Goal: Task Accomplishment & Management: Complete application form

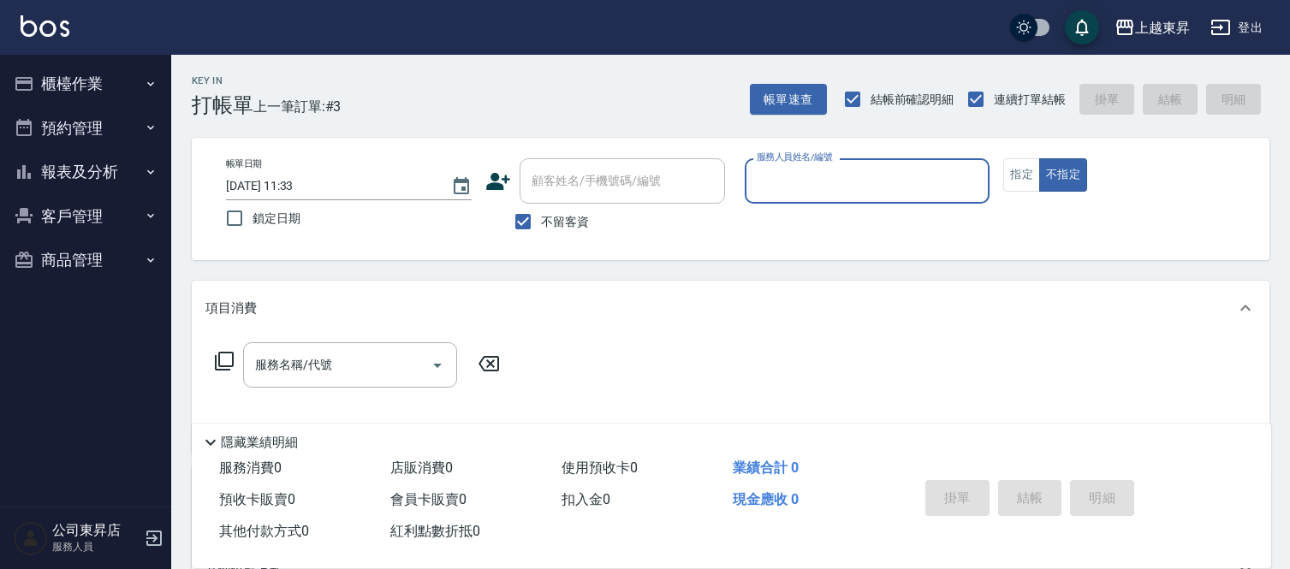
scroll to position [166, 0]
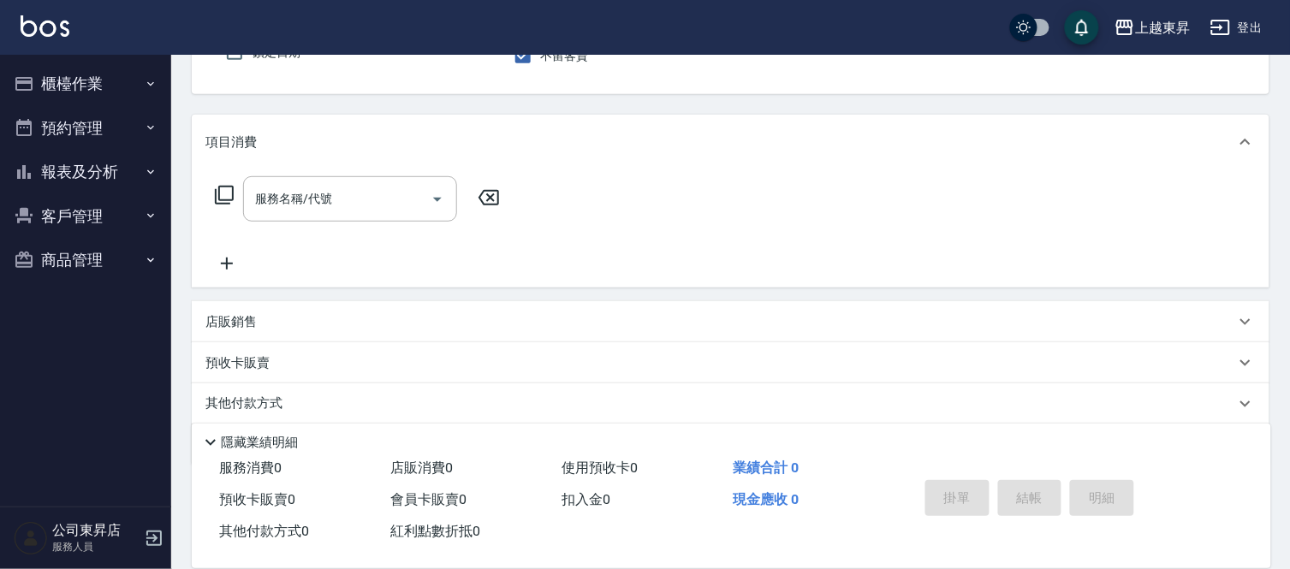
click at [79, 163] on button "報表及分析" at bounding box center [86, 172] width 158 height 45
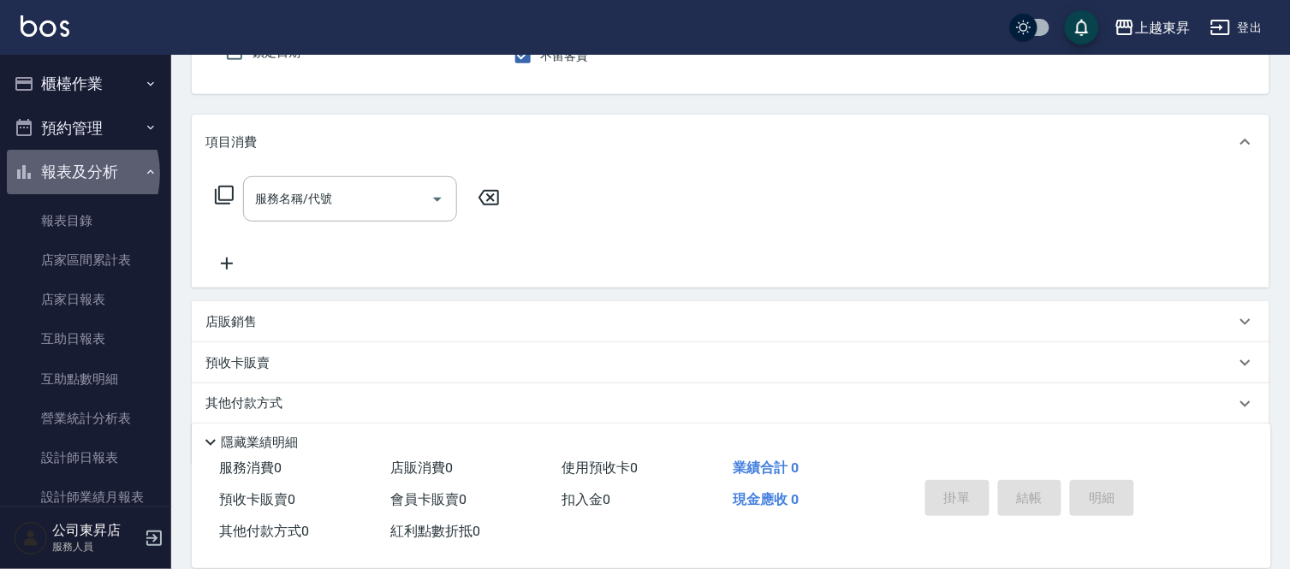
click at [60, 174] on button "報表及分析" at bounding box center [86, 172] width 158 height 45
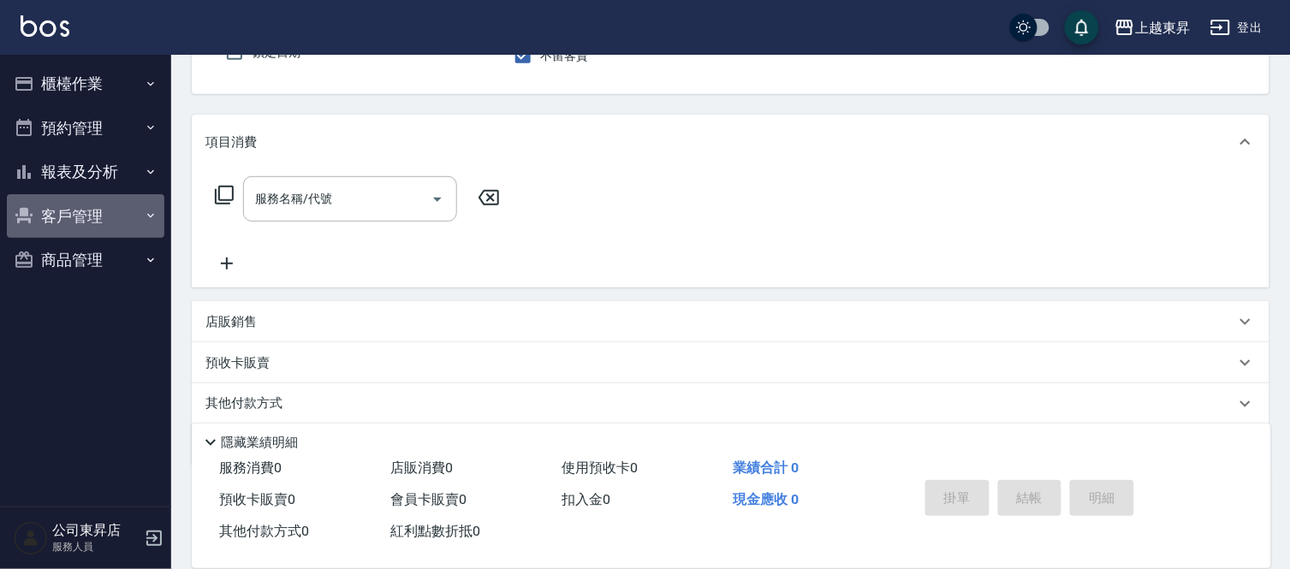
click at [69, 216] on button "客戶管理" at bounding box center [86, 216] width 158 height 45
click at [69, 211] on button "客戶管理" at bounding box center [86, 216] width 158 height 45
click at [77, 171] on button "報表及分析" at bounding box center [86, 172] width 158 height 45
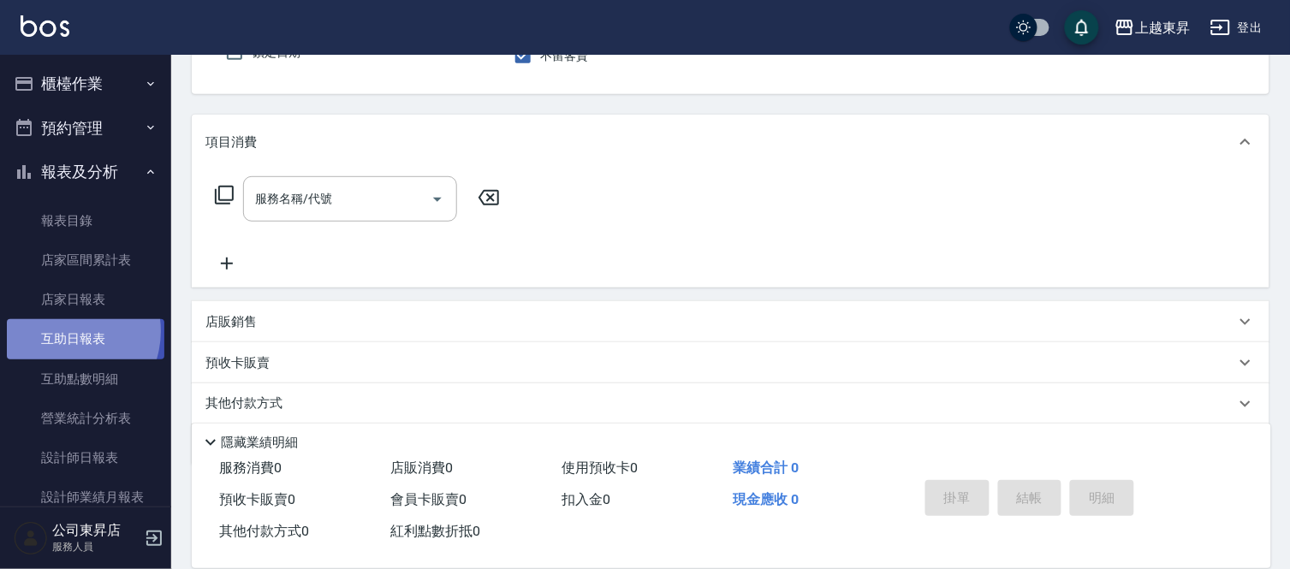
click at [63, 331] on link "互助日報表" at bounding box center [86, 338] width 158 height 39
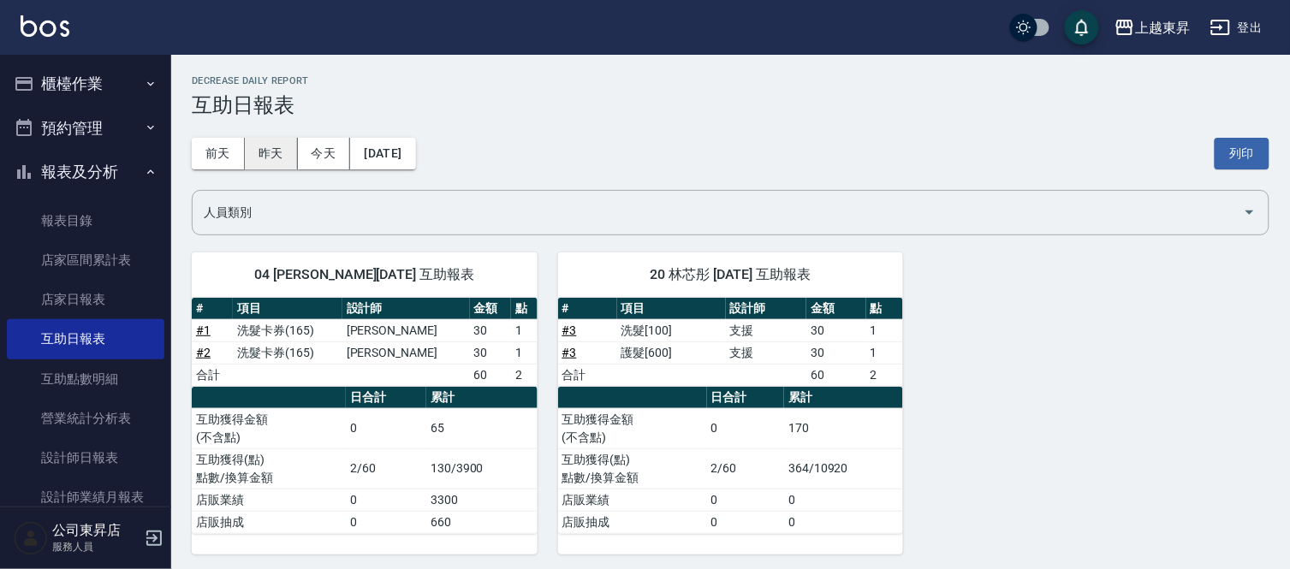
click at [281, 161] on button "昨天" at bounding box center [271, 154] width 53 height 32
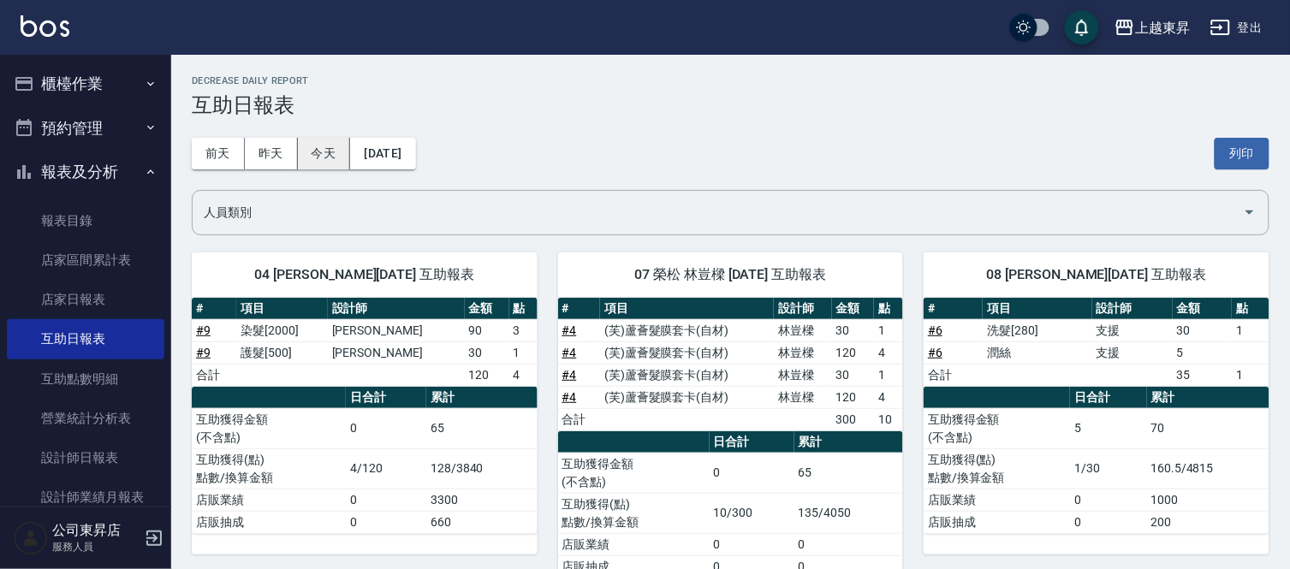
click at [323, 155] on button "今天" at bounding box center [324, 154] width 53 height 32
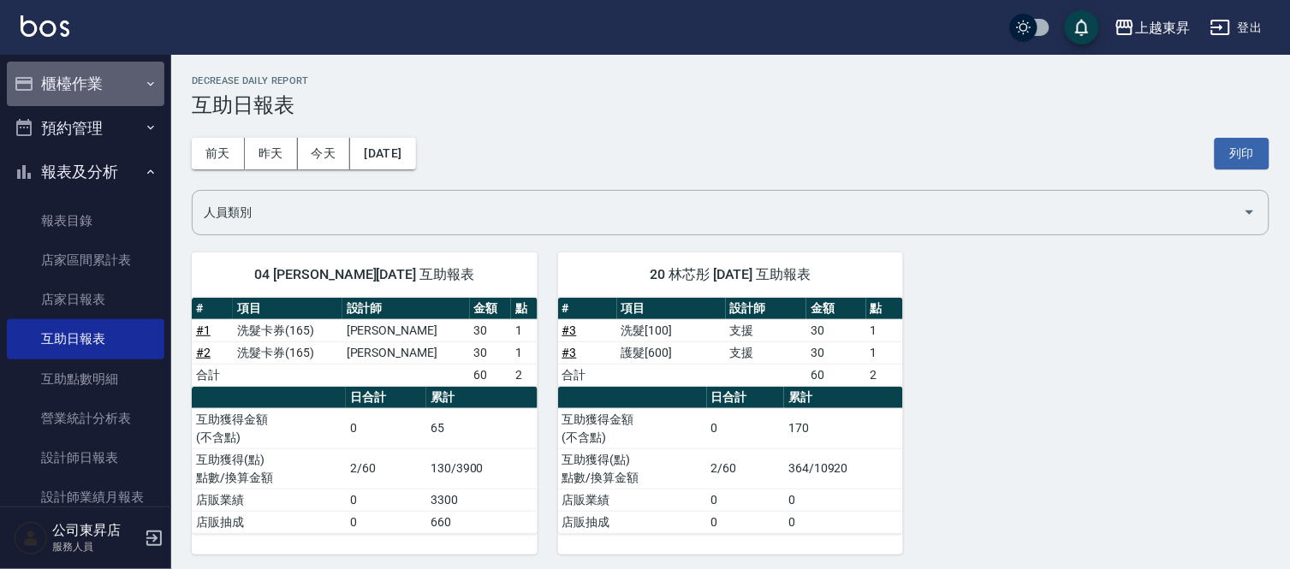
click at [106, 84] on button "櫃檯作業" at bounding box center [86, 84] width 158 height 45
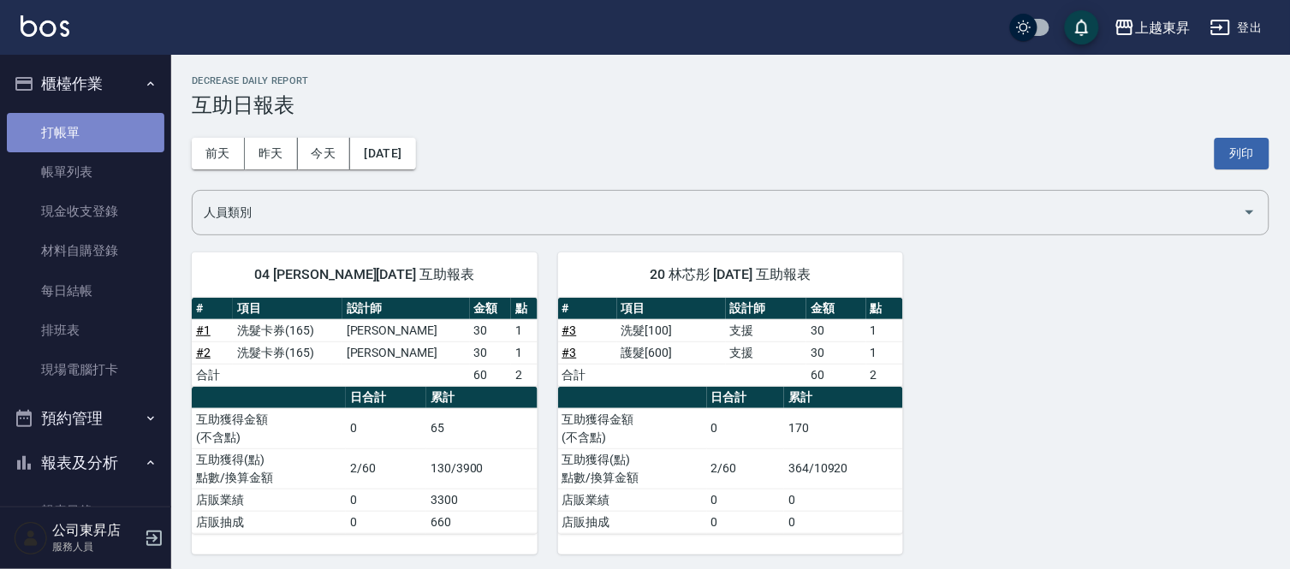
click at [103, 131] on link "打帳單" at bounding box center [86, 132] width 158 height 39
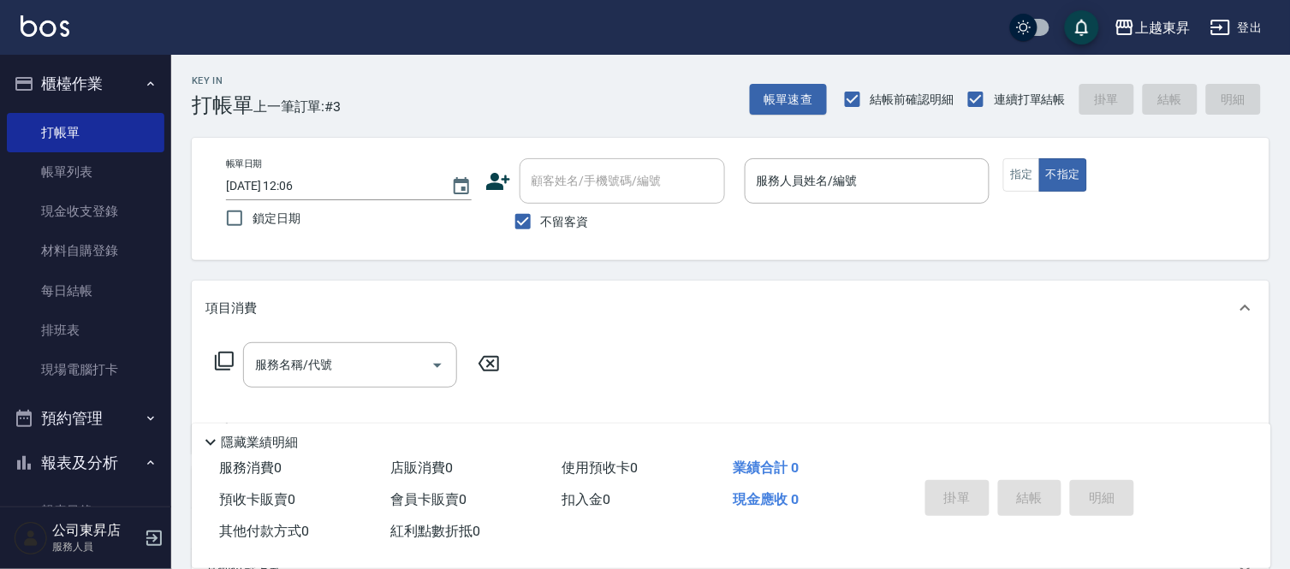
scroll to position [190, 0]
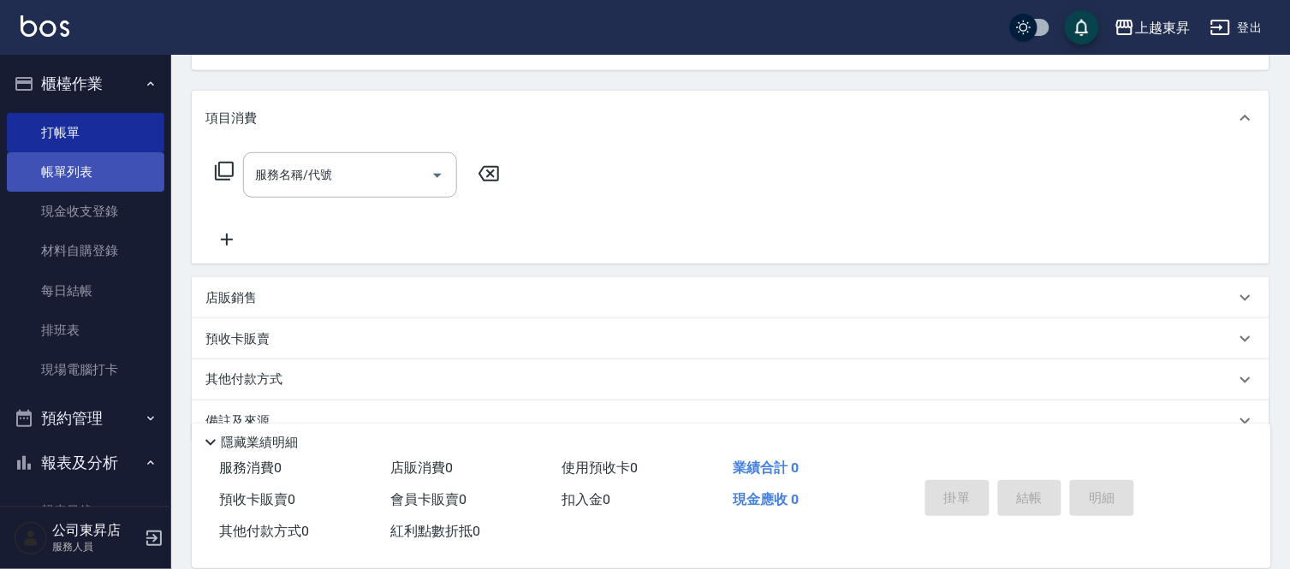
click at [92, 190] on link "帳單列表" at bounding box center [86, 171] width 158 height 39
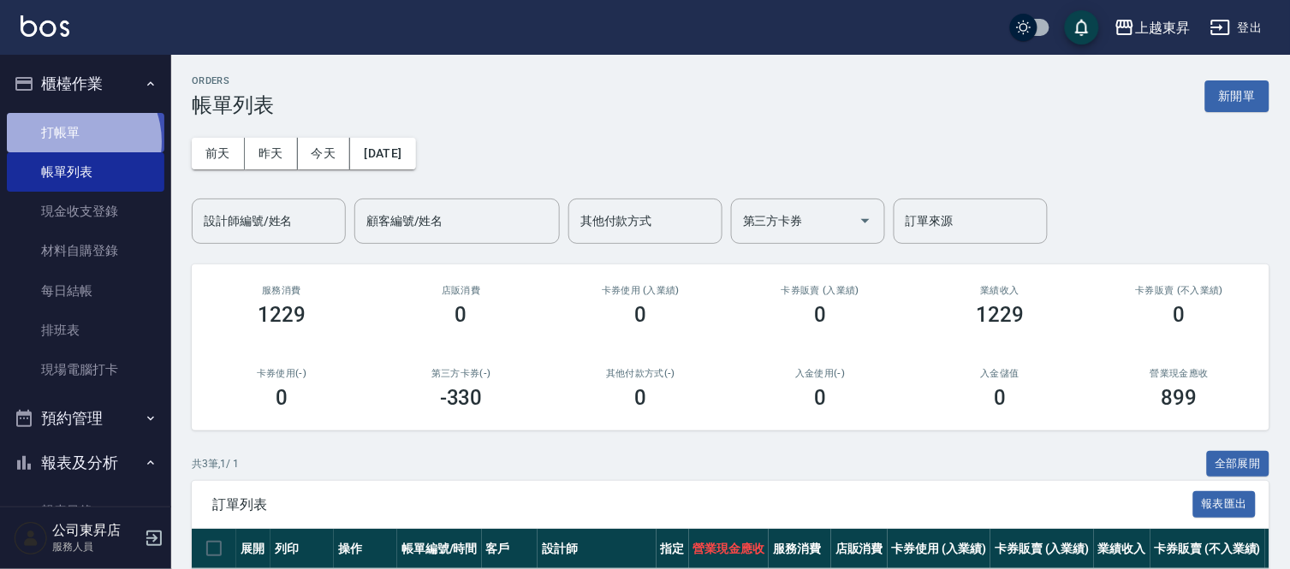
click at [69, 140] on link "打帳單" at bounding box center [86, 132] width 158 height 39
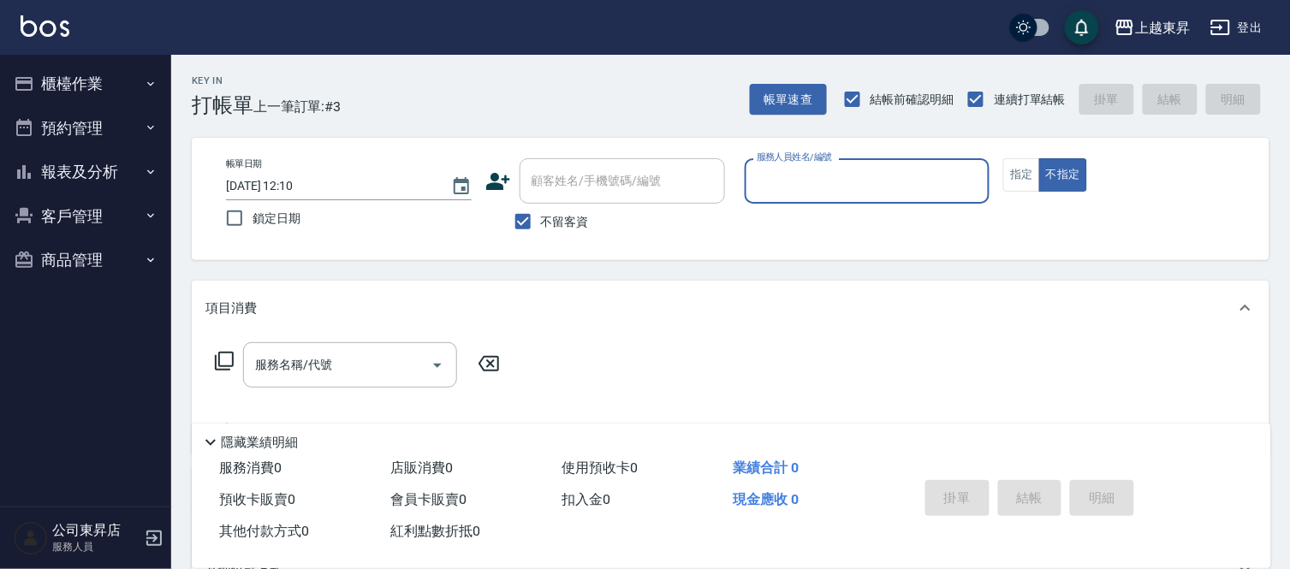
click at [772, 172] on input "服務人員姓名/編號" at bounding box center [868, 181] width 230 height 30
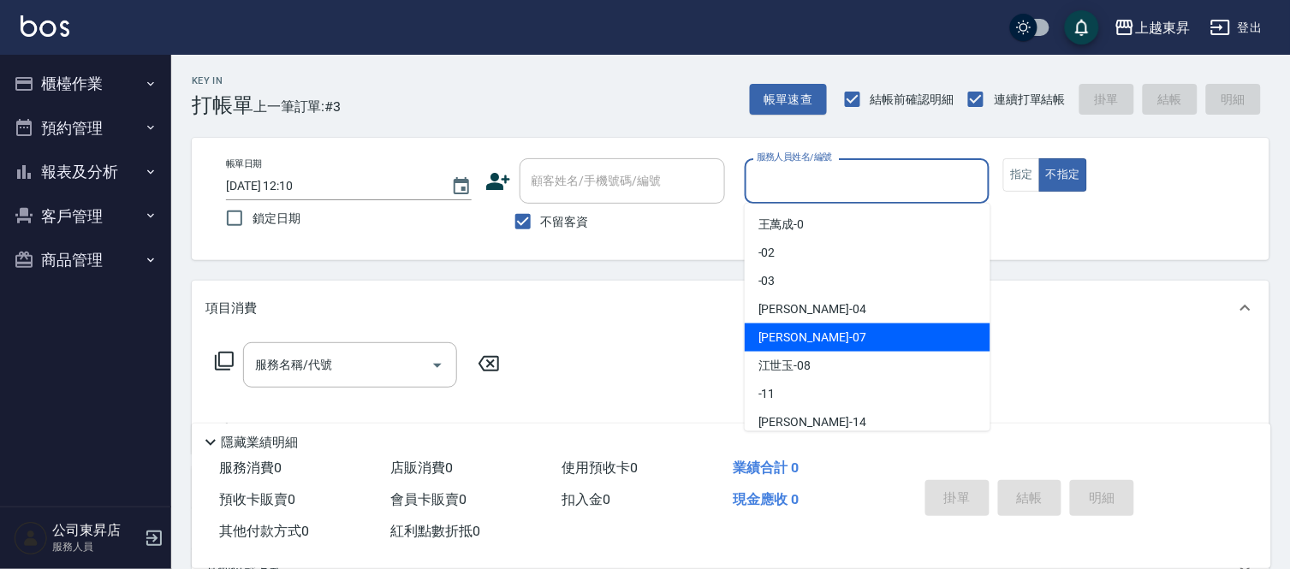
click at [796, 330] on span "[PERSON_NAME] -07" at bounding box center [813, 338] width 108 height 18
type input "榮松-07"
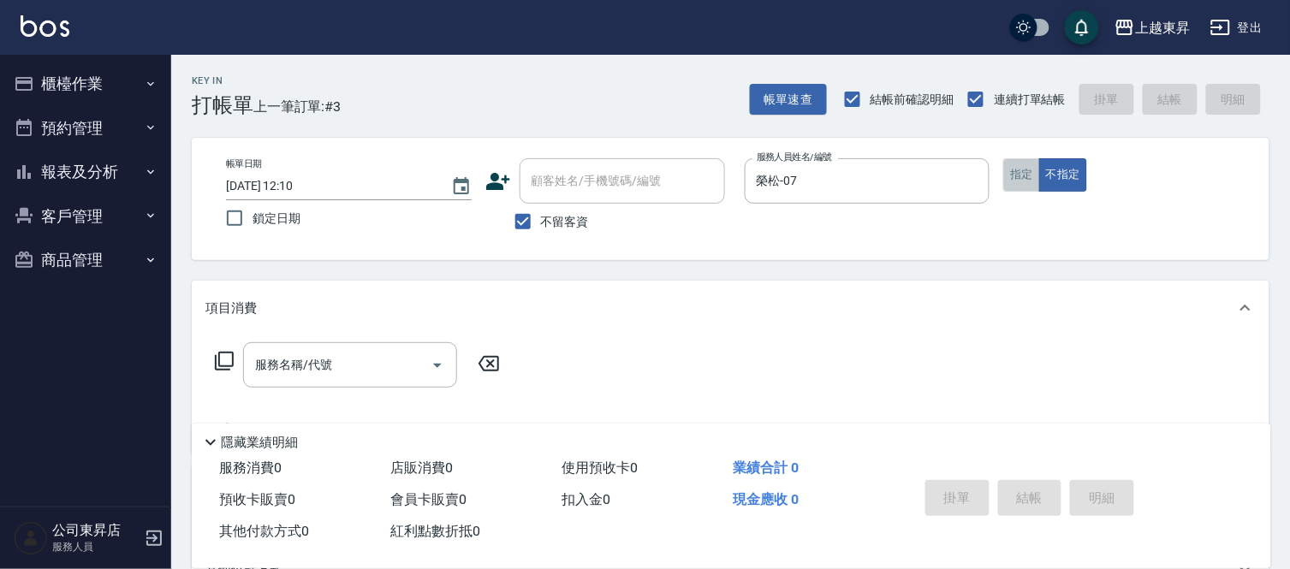
click at [1012, 182] on button "指定" at bounding box center [1022, 174] width 37 height 33
click at [362, 366] on input "服務名稱/代號" at bounding box center [337, 365] width 173 height 30
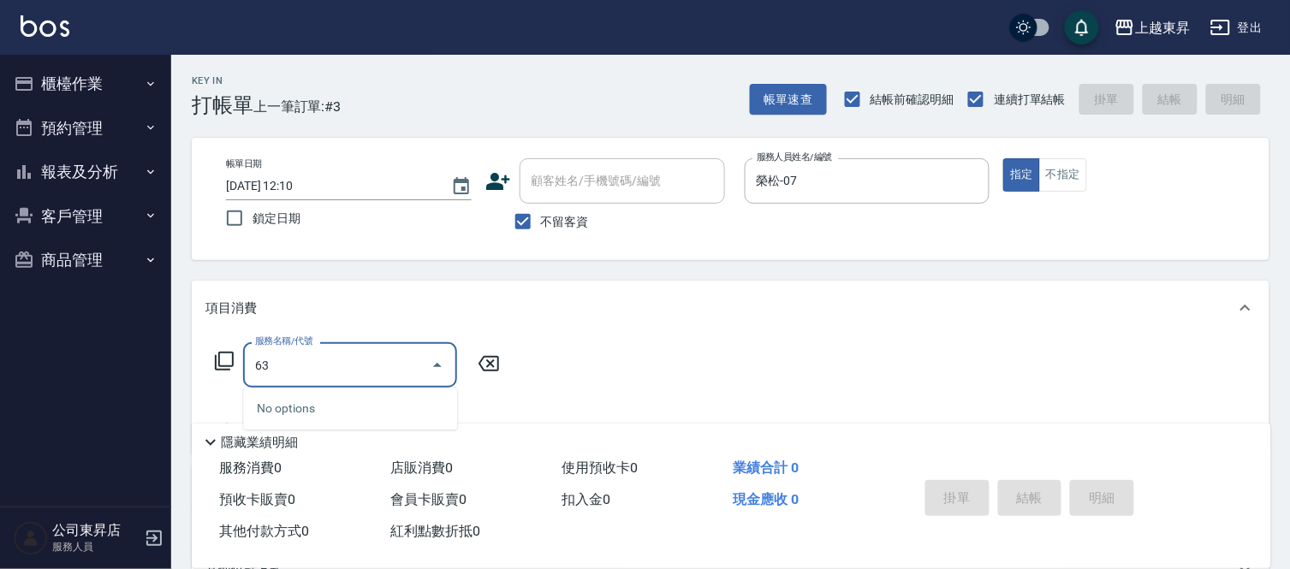
type input "639"
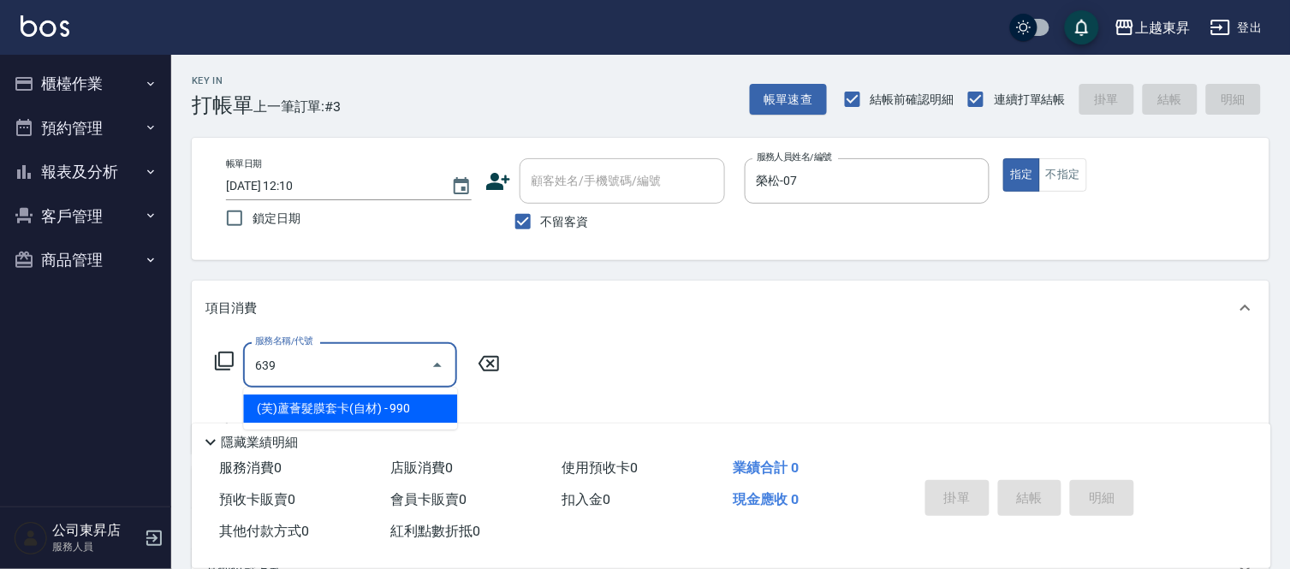
click at [408, 413] on span "(芙)蘆薈髮膜套卡(自材) - 990" at bounding box center [350, 409] width 214 height 28
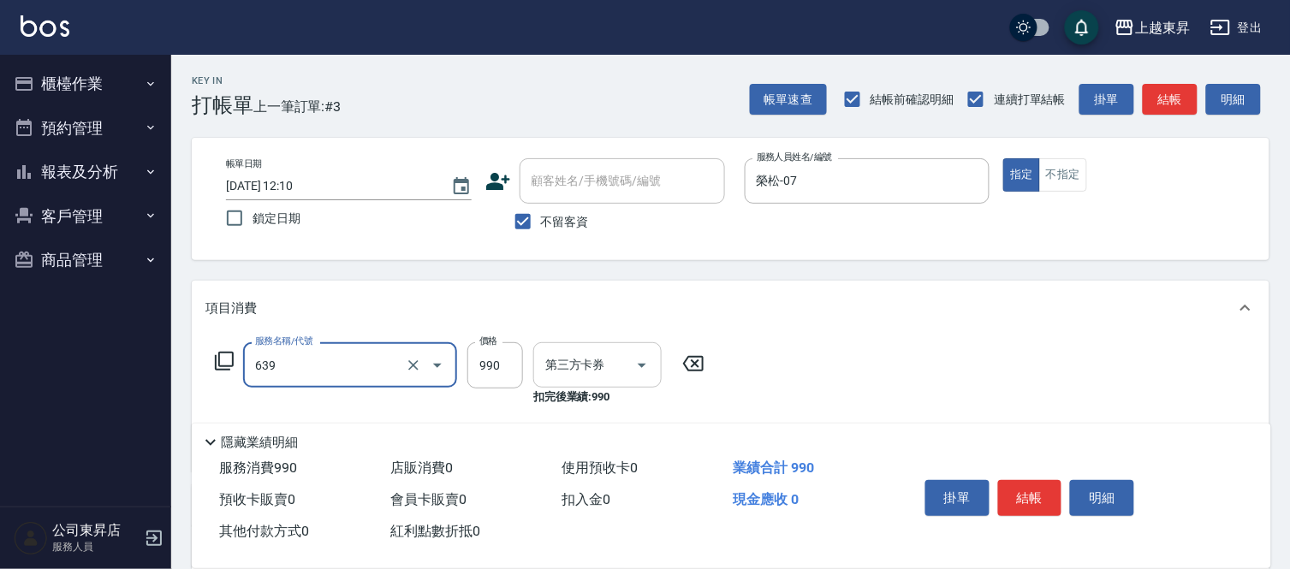
type input "舊有卡券"
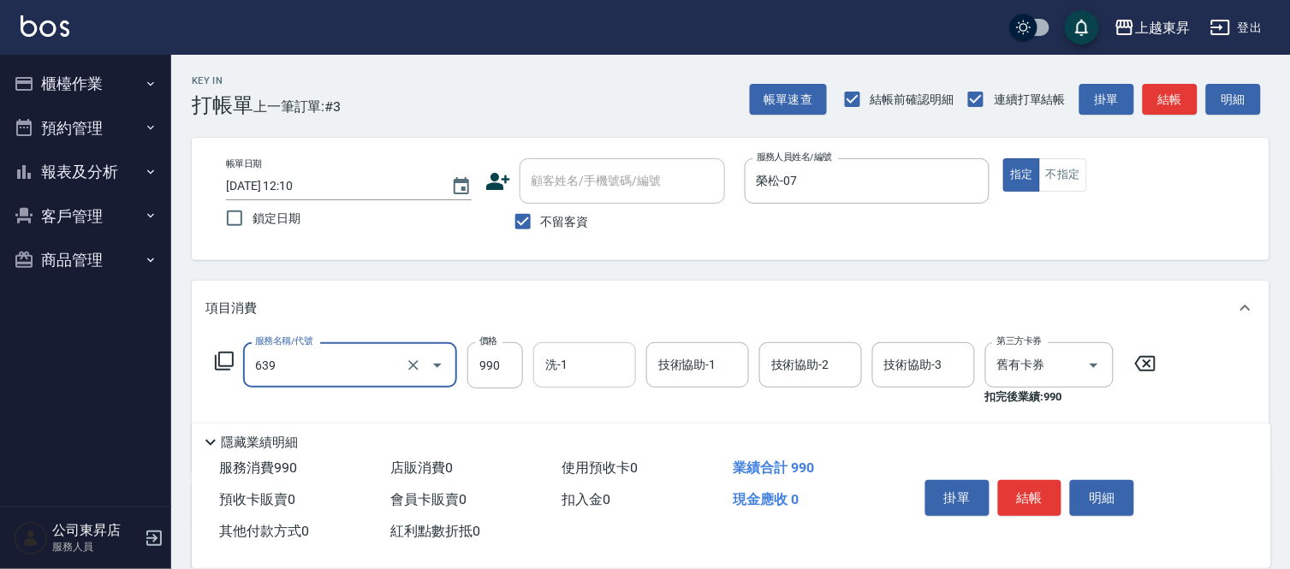
type input "(芙)蘆薈髮膜套卡(自材)(639)"
click at [565, 366] on input "洗-1" at bounding box center [584, 365] width 87 height 30
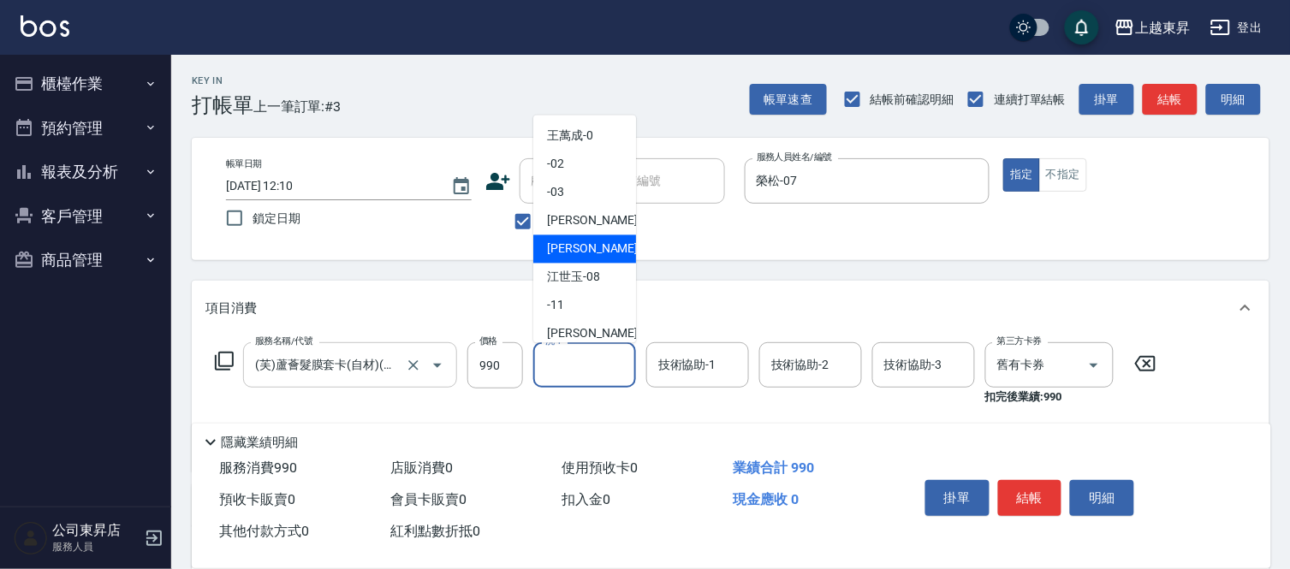
drag, startPoint x: 586, startPoint y: 244, endPoint x: 317, endPoint y: 361, distance: 293.0
click at [583, 253] on span "[PERSON_NAME] -07" at bounding box center [601, 250] width 108 height 18
type input "榮松-07"
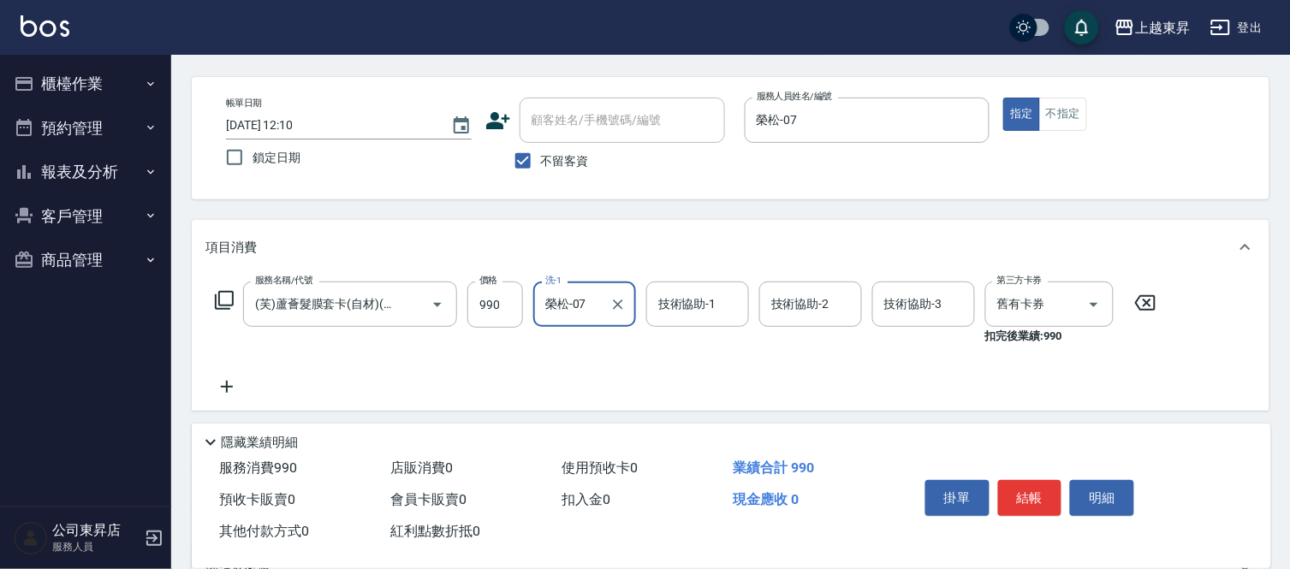
scroll to position [95, 0]
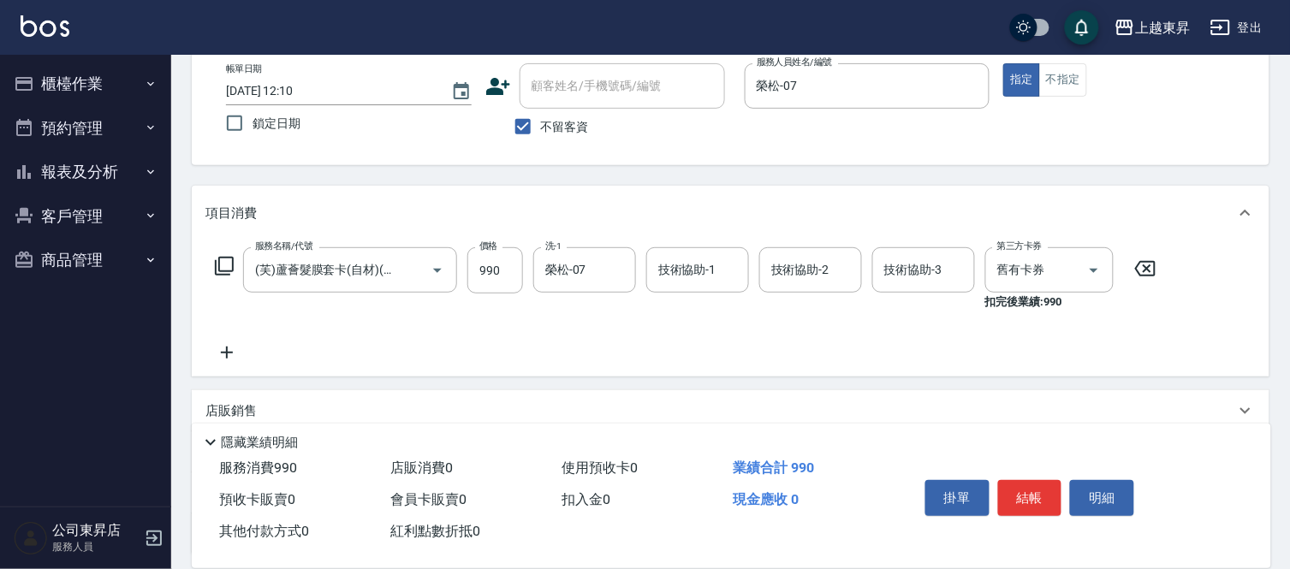
click at [224, 353] on icon at bounding box center [227, 353] width 12 height 12
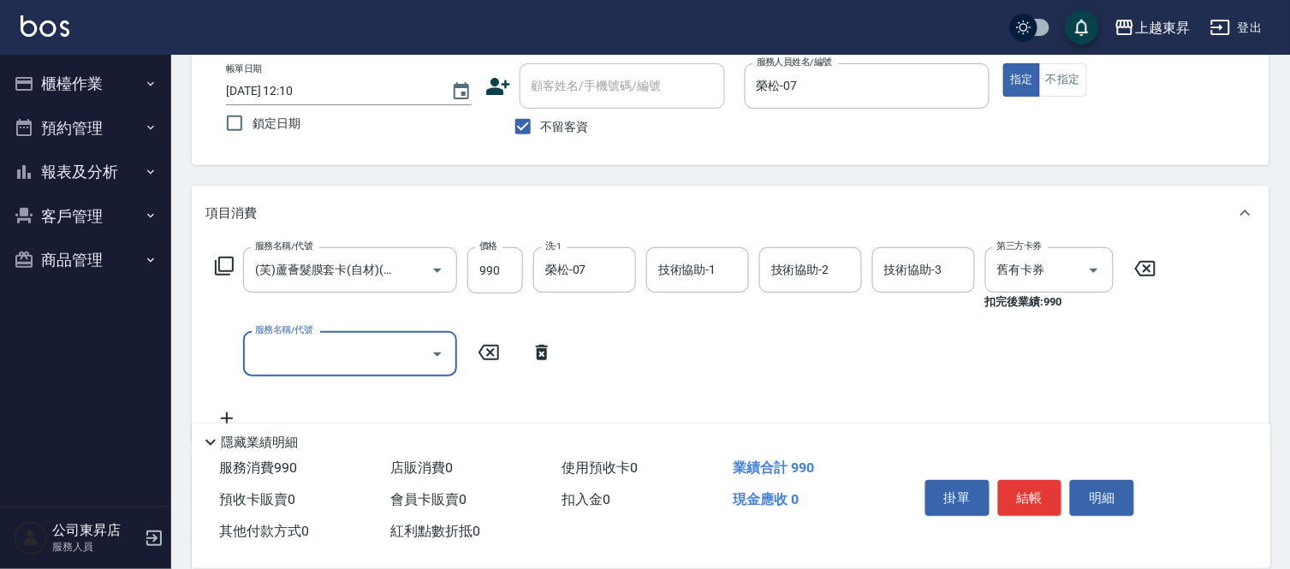
scroll to position [0, 0]
click at [263, 356] on input "服務名稱/代號" at bounding box center [337, 354] width 173 height 30
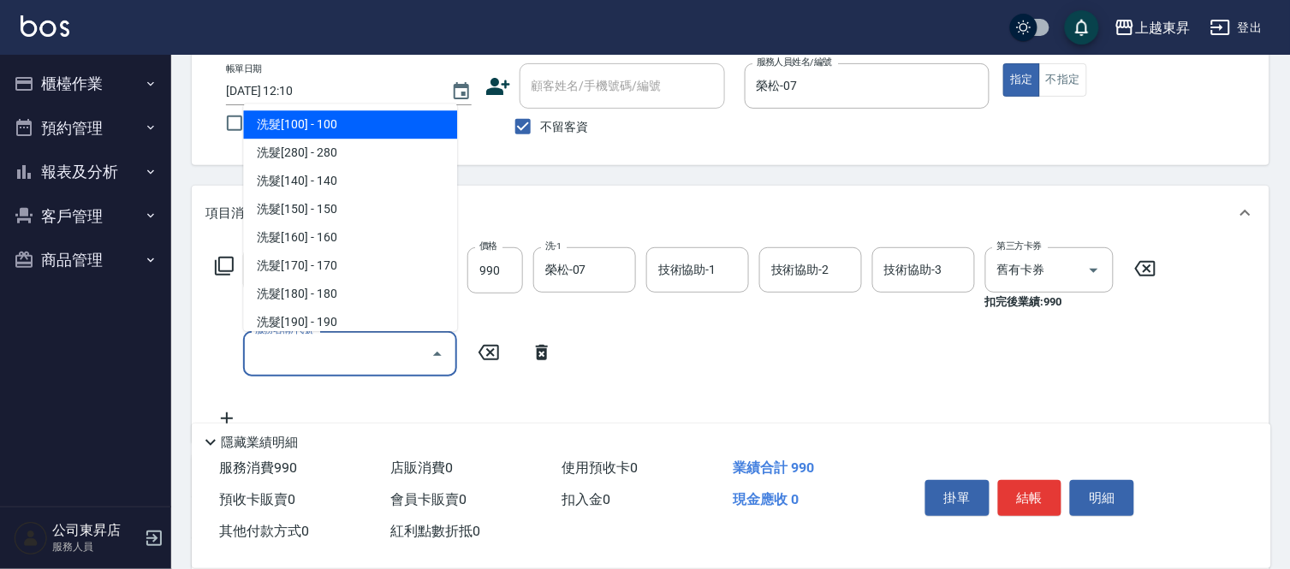
click at [263, 356] on input "服務名稱/代號" at bounding box center [337, 354] width 173 height 30
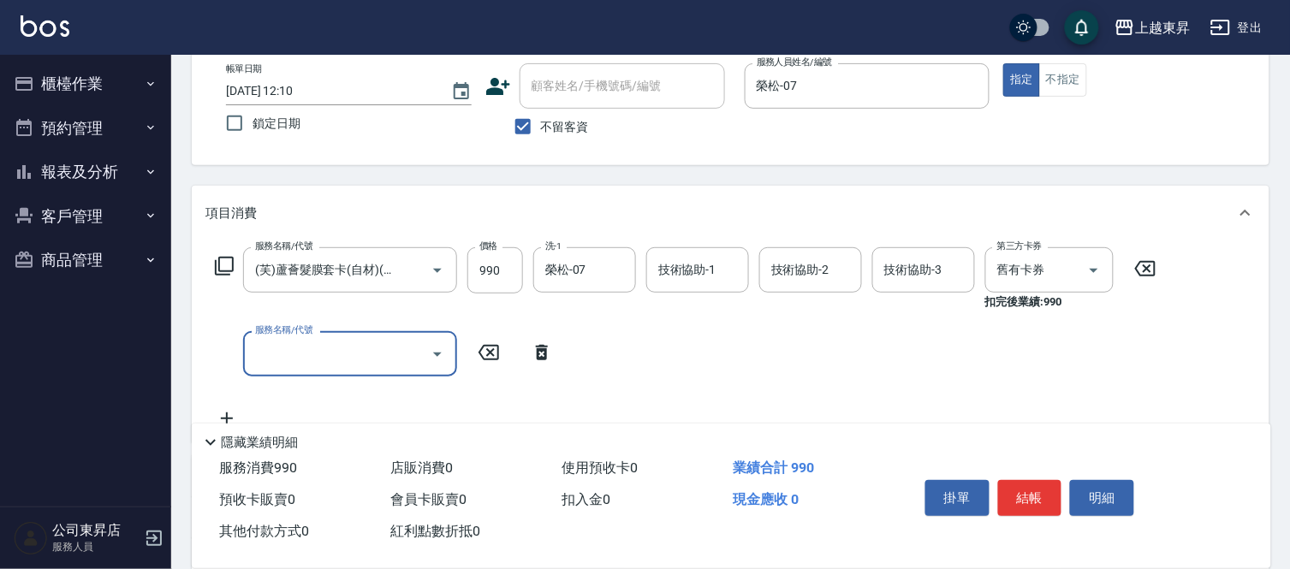
click at [263, 356] on input "服務名稱/代號" at bounding box center [337, 354] width 173 height 30
click at [358, 390] on span "(芙)蘆薈髮膜套卡(自材) - 990" at bounding box center [350, 398] width 214 height 28
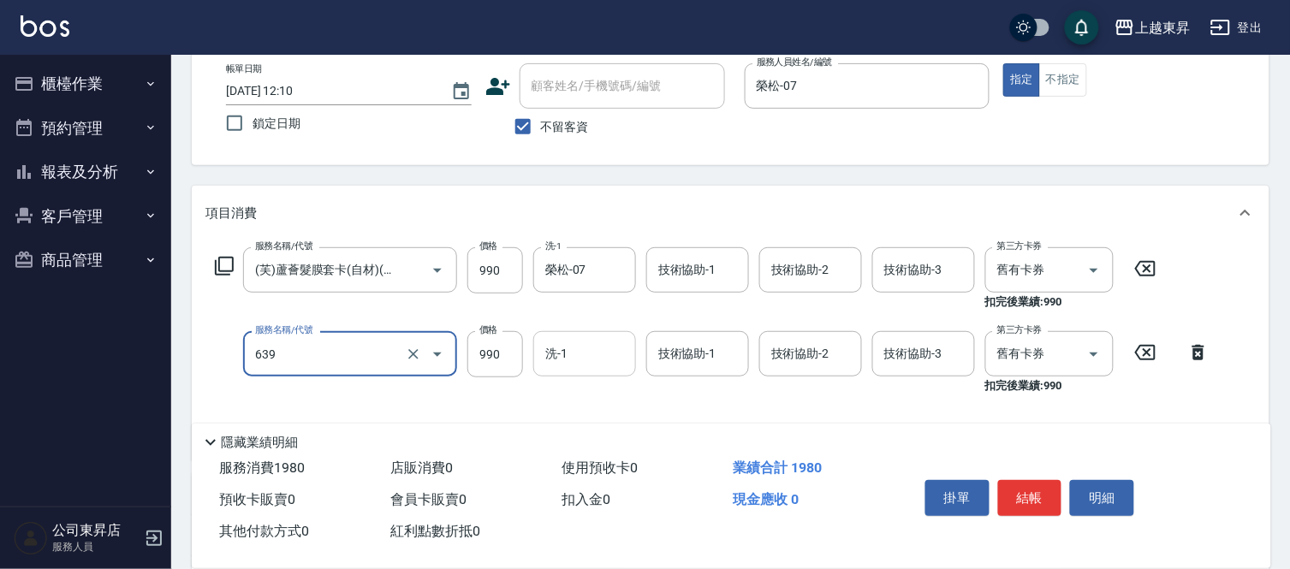
type input "(芙)蘆薈髮膜套卡(自材)(639)"
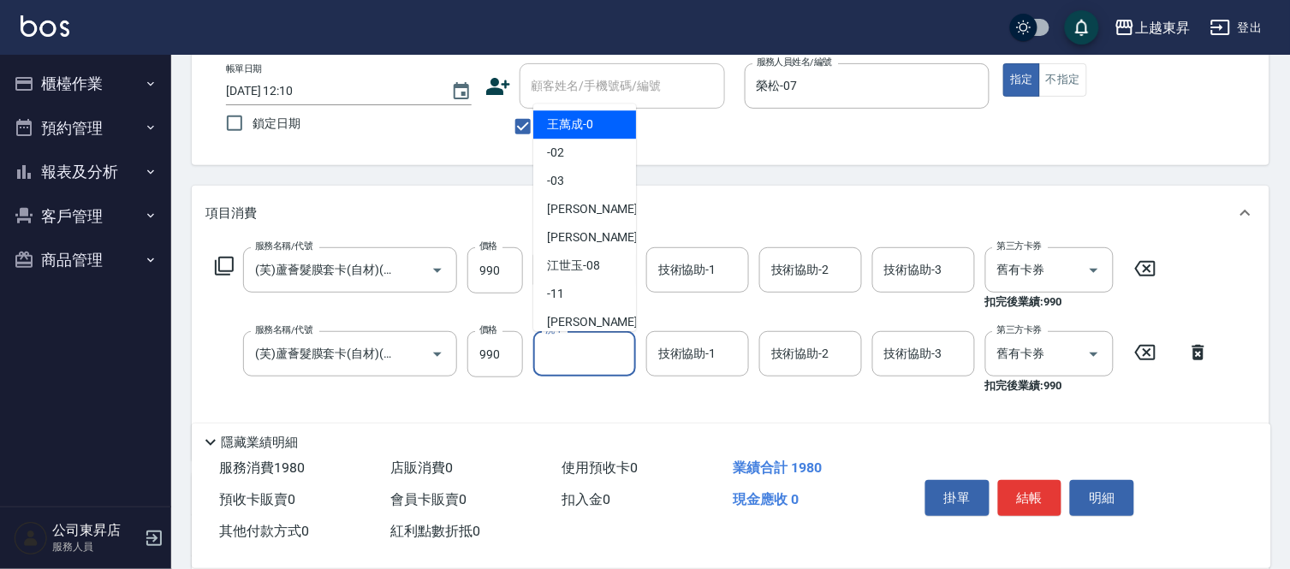
click at [562, 355] on input "洗-1" at bounding box center [584, 354] width 87 height 30
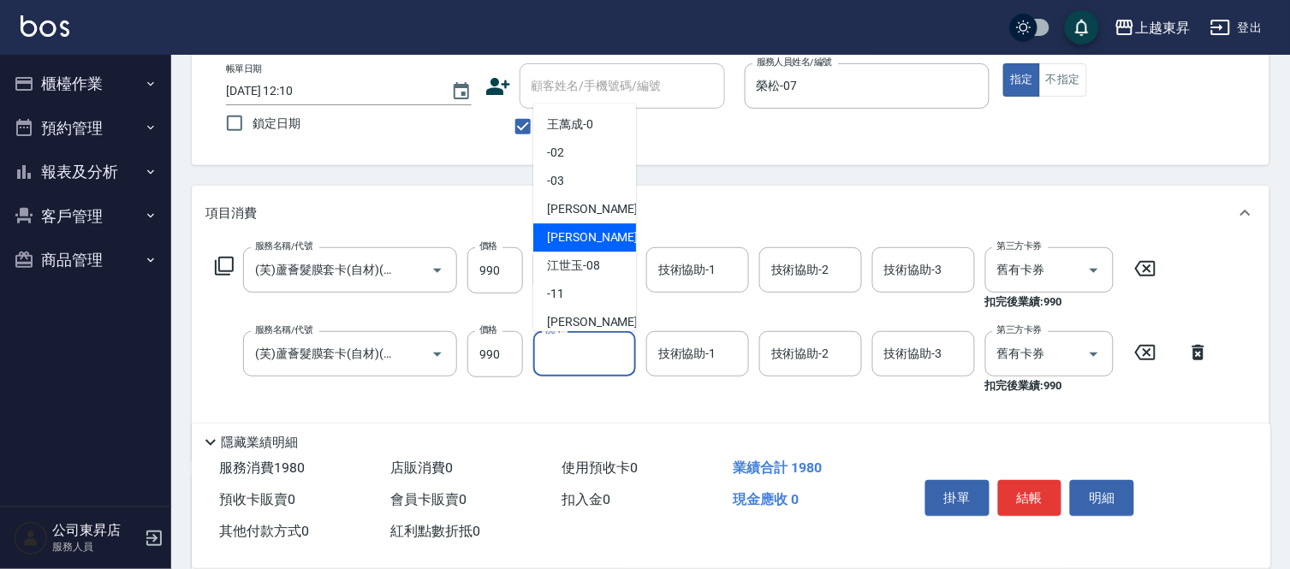
click at [575, 236] on span "[PERSON_NAME] -07" at bounding box center [601, 238] width 108 height 18
type input "榮松-07"
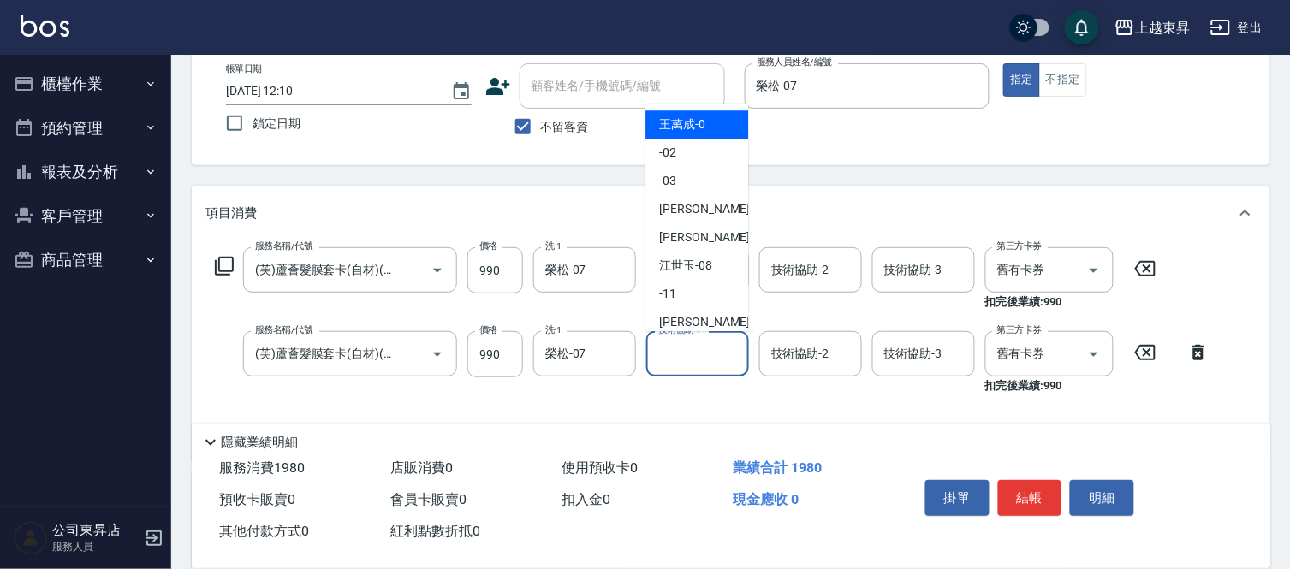
click at [672, 354] on input "技術協助-1" at bounding box center [697, 354] width 87 height 30
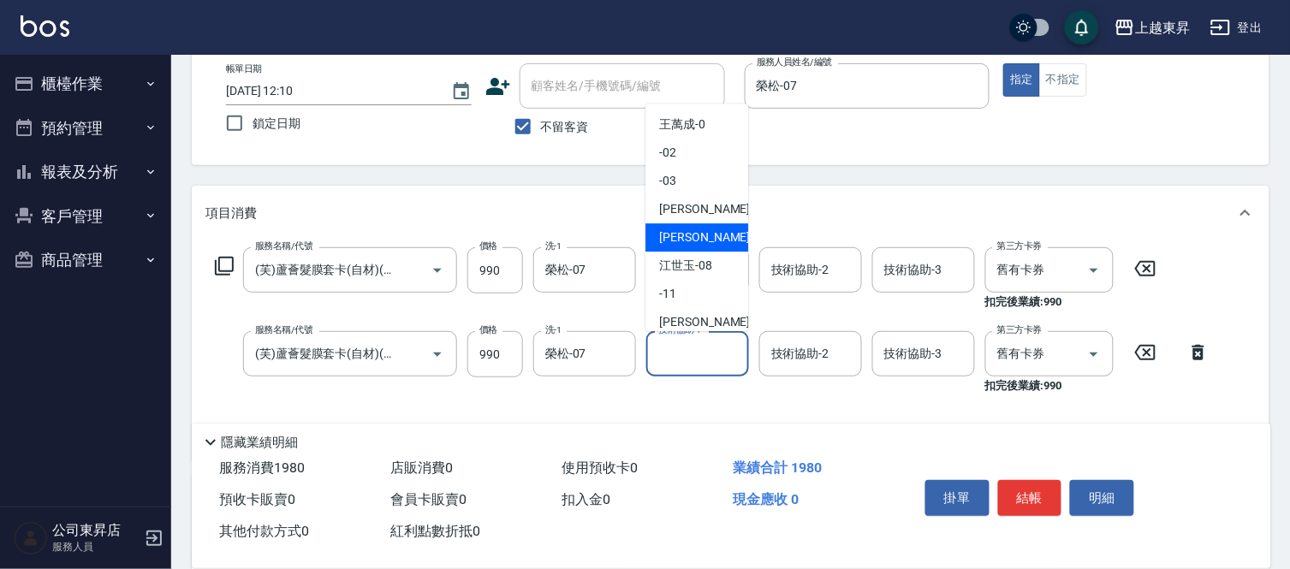
click at [705, 233] on div "[PERSON_NAME] -07" at bounding box center [697, 238] width 103 height 28
type input "榮松-07"
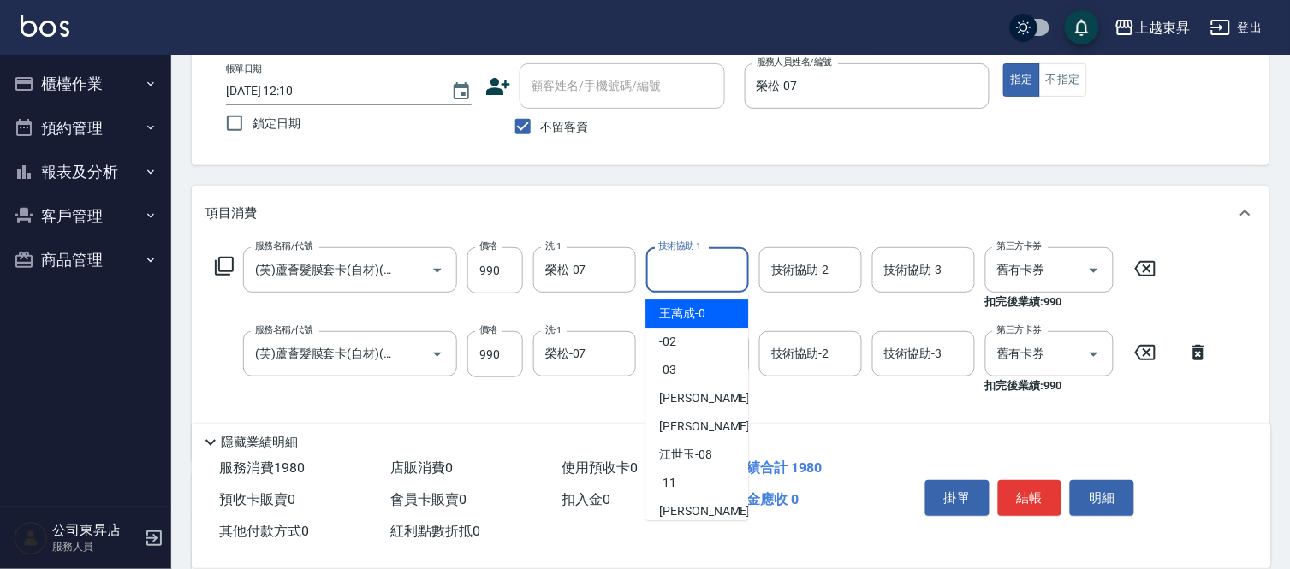
click at [688, 266] on input "技術協助-1" at bounding box center [697, 270] width 87 height 30
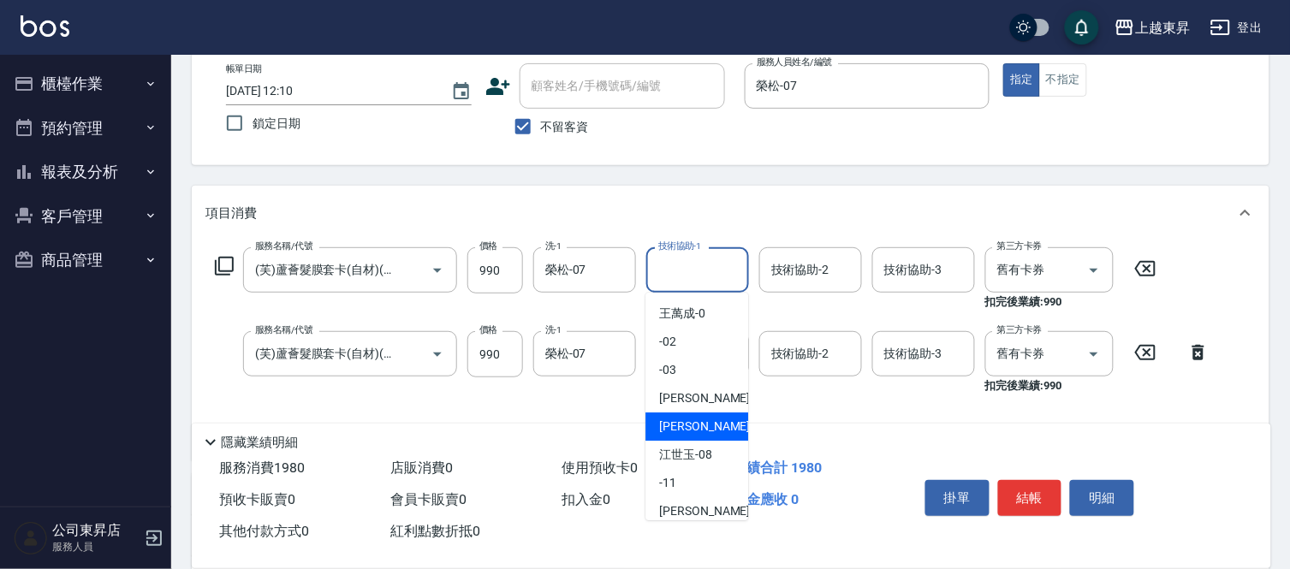
click at [692, 416] on div "[PERSON_NAME] -07" at bounding box center [697, 427] width 103 height 28
type input "榮松-07"
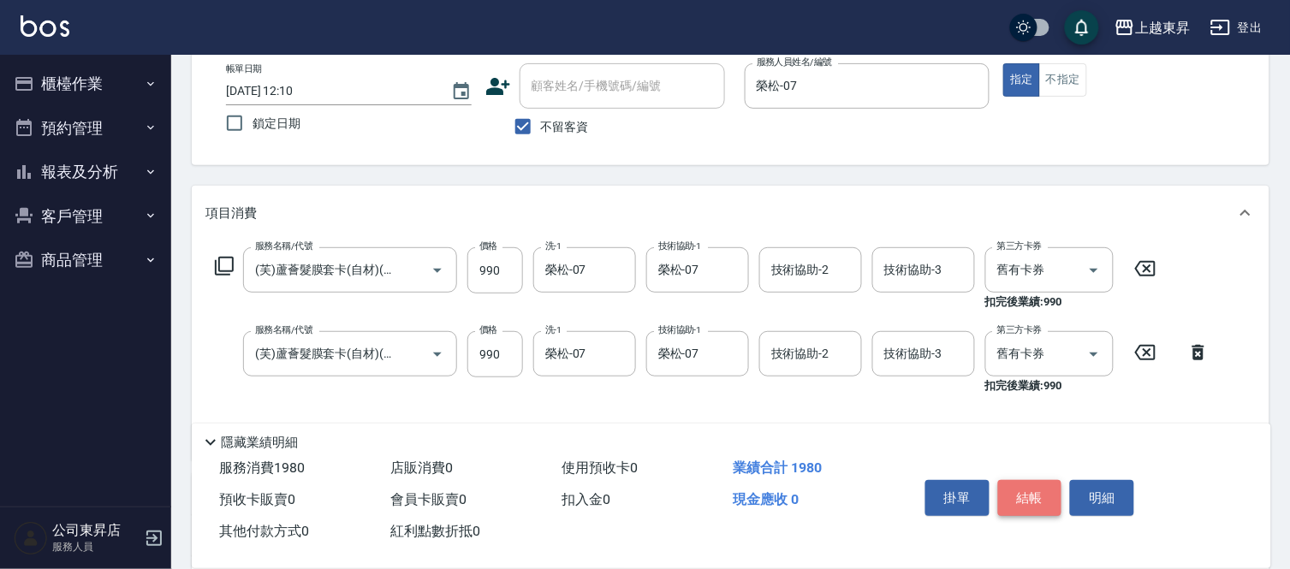
click at [1024, 489] on button "結帳" at bounding box center [1030, 498] width 64 height 36
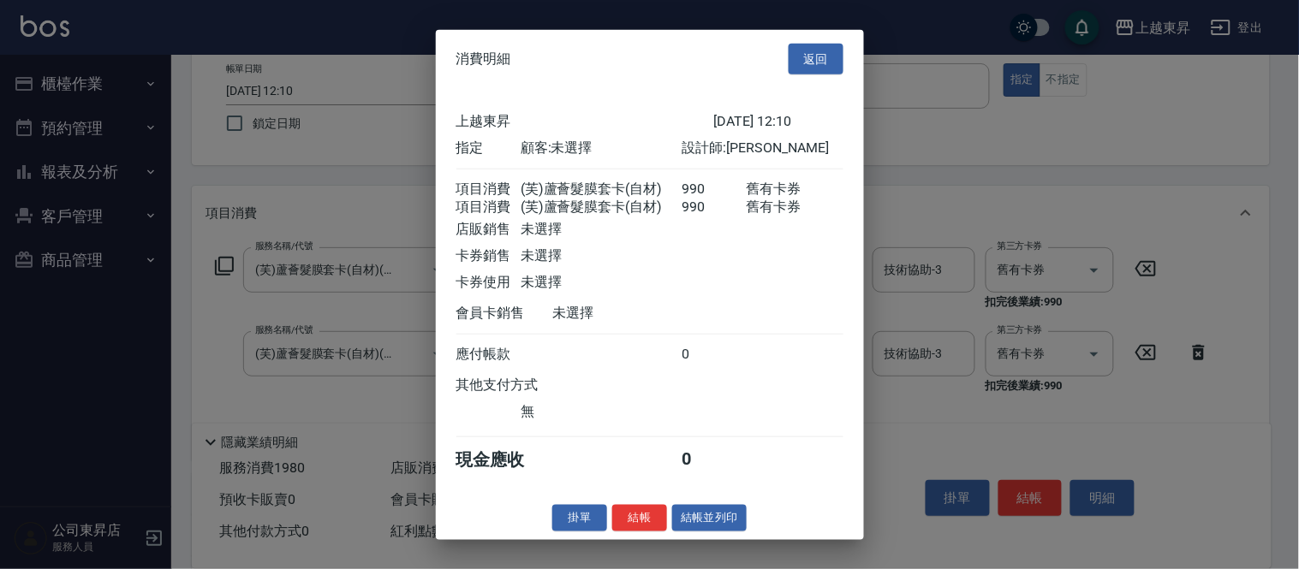
click at [694, 525] on button "結帳並列印" at bounding box center [709, 518] width 75 height 27
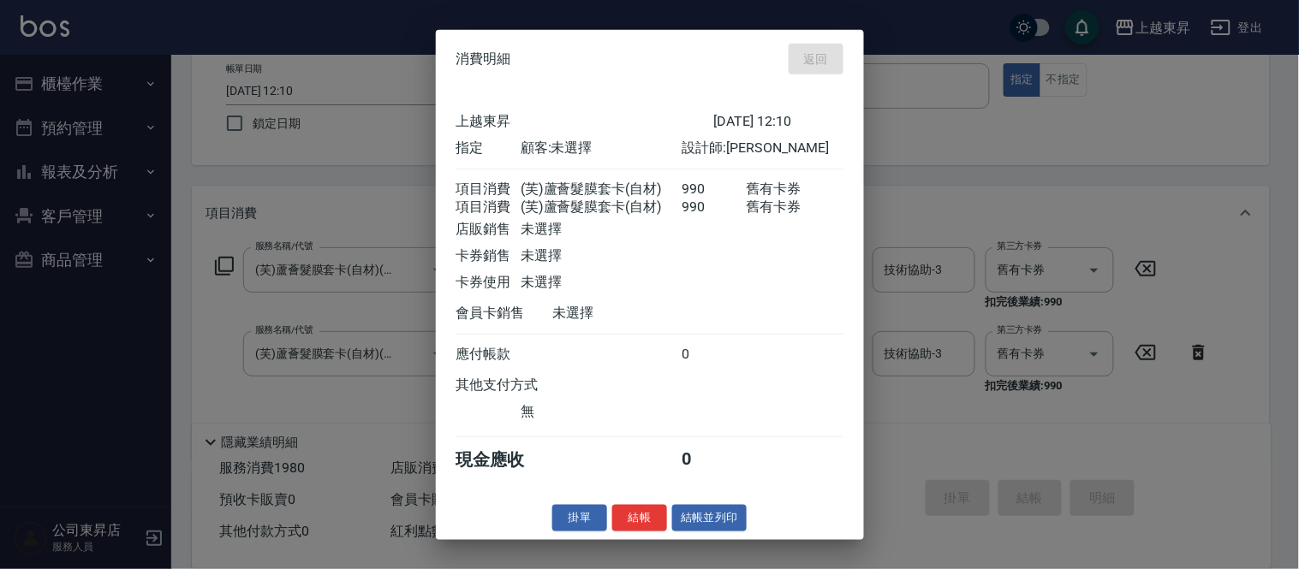
type input "[DATE] 12:37"
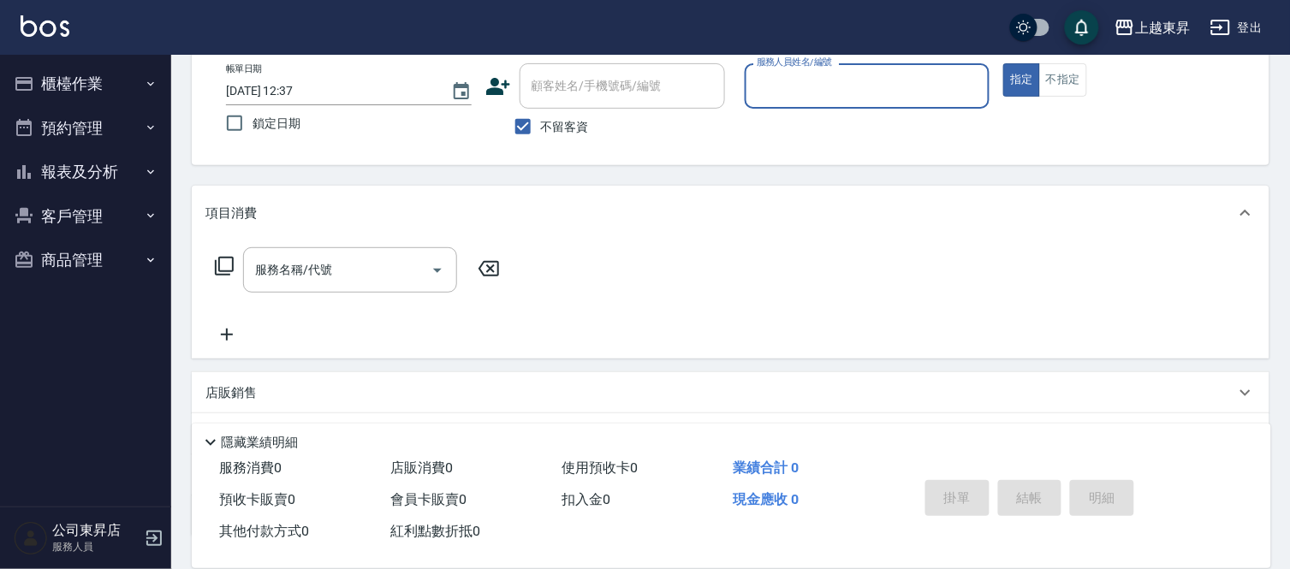
click at [149, 84] on icon "button" at bounding box center [151, 84] width 14 height 14
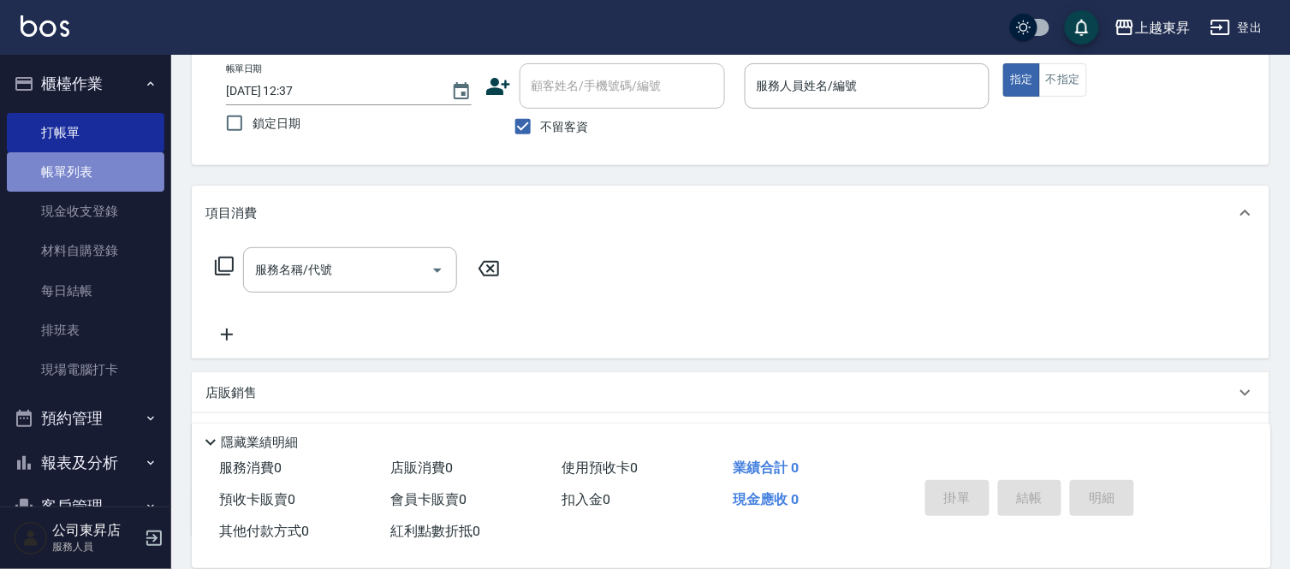
click at [112, 166] on link "帳單列表" at bounding box center [86, 171] width 158 height 39
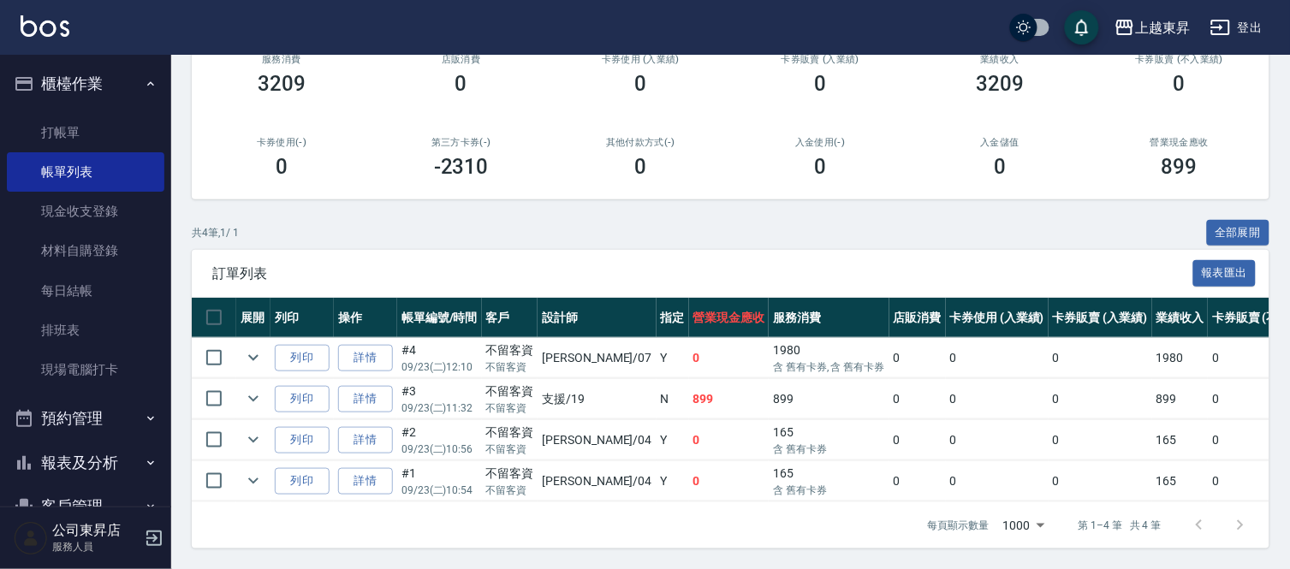
scroll to position [245, 0]
click at [373, 345] on link "詳情" at bounding box center [365, 358] width 55 height 27
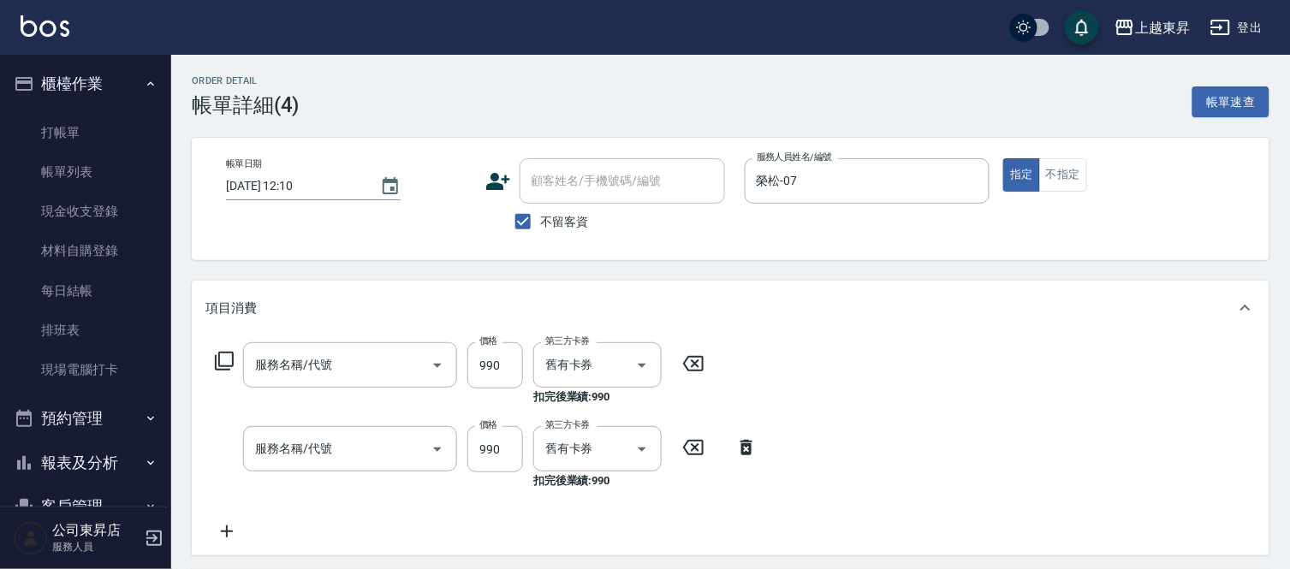
type input "[DATE] 12:10"
checkbox input "true"
type input "榮松-07"
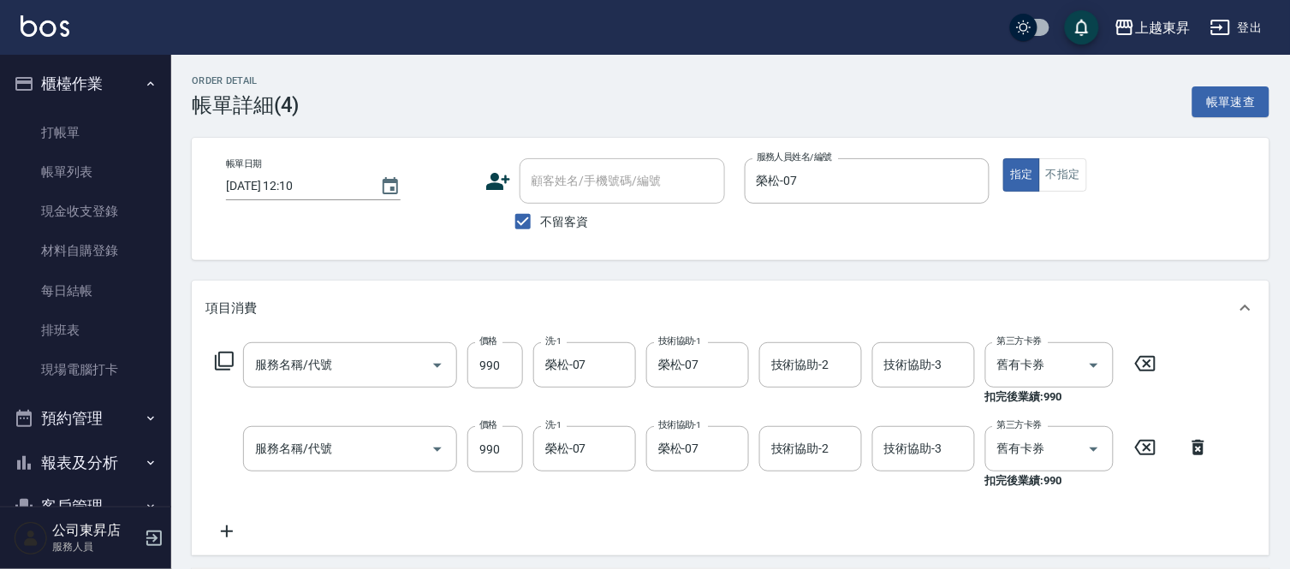
type input "(芙)蘆薈髮膜套卡(自材)(639)"
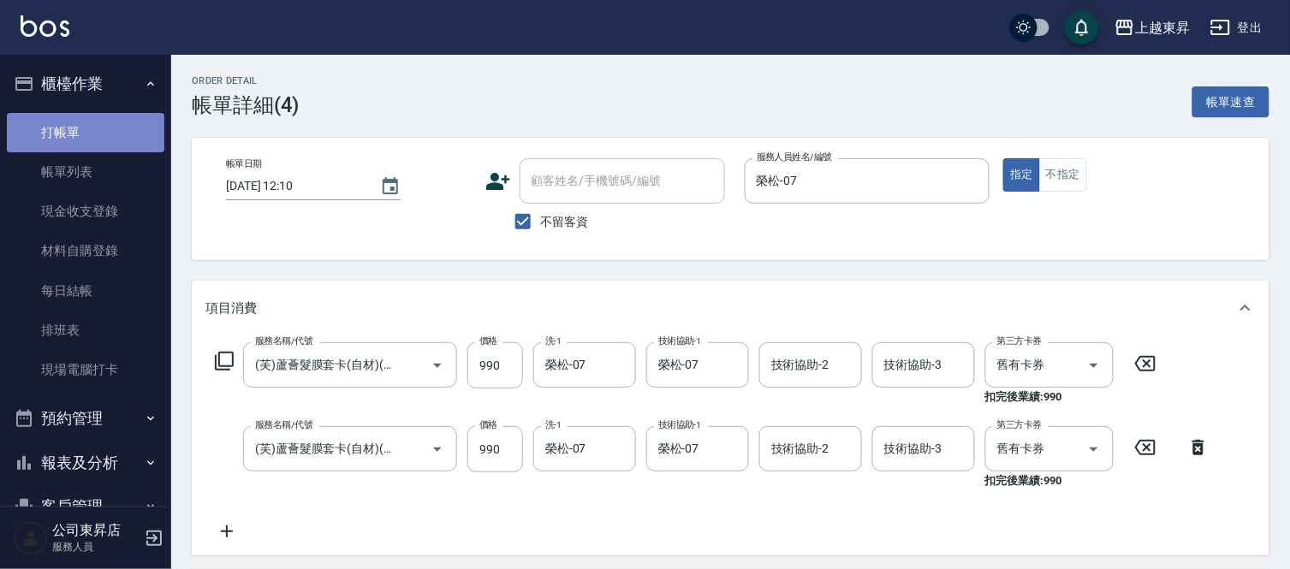
click at [104, 123] on link "打帳單" at bounding box center [86, 132] width 158 height 39
